Goal: Browse casually: Explore the website without a specific task or goal

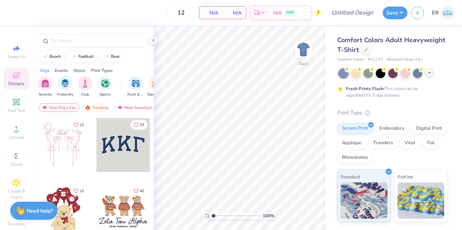
click at [430, 76] on div at bounding box center [392, 73] width 109 height 9
click at [429, 72] on icon at bounding box center [429, 73] width 6 height 6
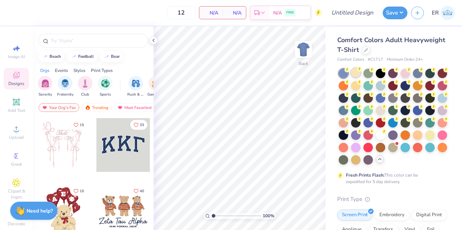
click at [349, 71] on circle at bounding box center [346, 69] width 5 height 5
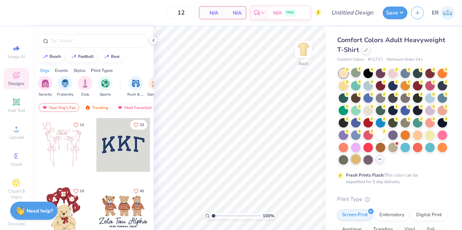
click at [354, 159] on div at bounding box center [355, 159] width 9 height 9
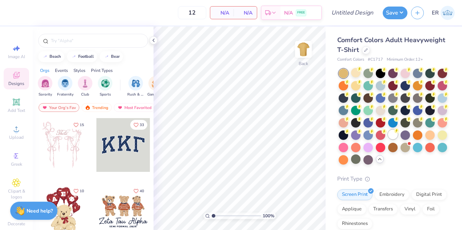
click at [390, 133] on div at bounding box center [392, 134] width 9 height 9
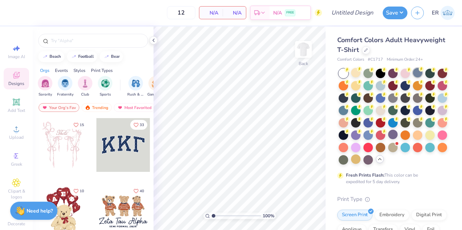
click at [416, 72] on div at bounding box center [417, 72] width 9 height 9
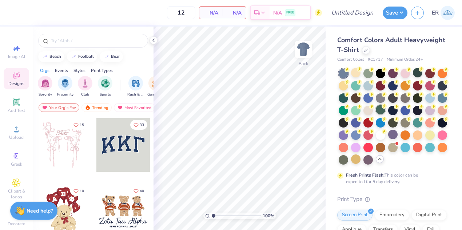
click at [378, 108] on div at bounding box center [380, 109] width 9 height 9
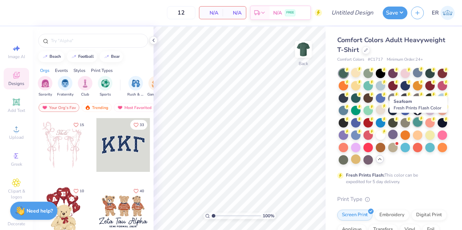
click at [418, 123] on div at bounding box center [417, 121] width 9 height 9
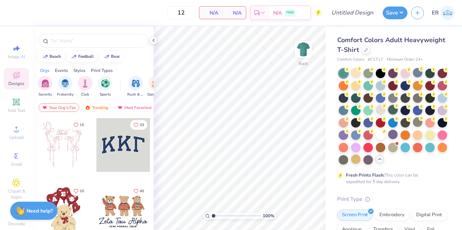
click at [392, 108] on div at bounding box center [392, 109] width 9 height 9
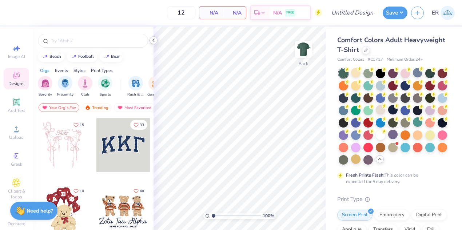
click at [153, 41] on icon at bounding box center [154, 40] width 6 height 6
